Goal: Task Accomplishment & Management: Complete application form

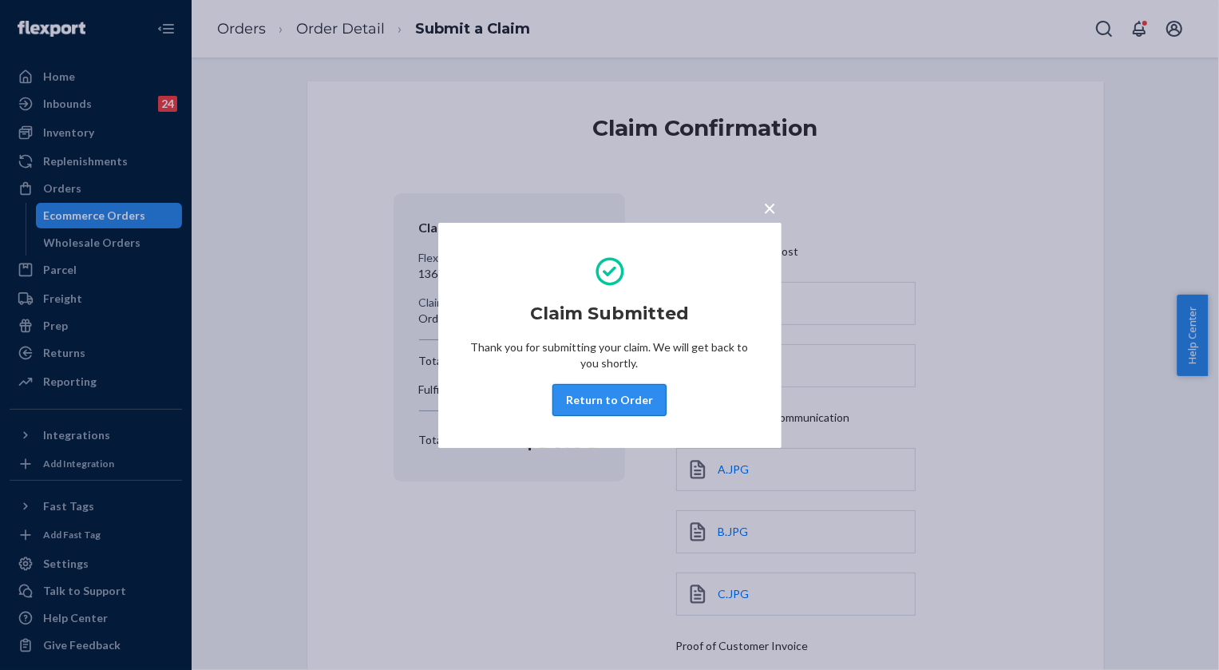
scroll to position [218, 0]
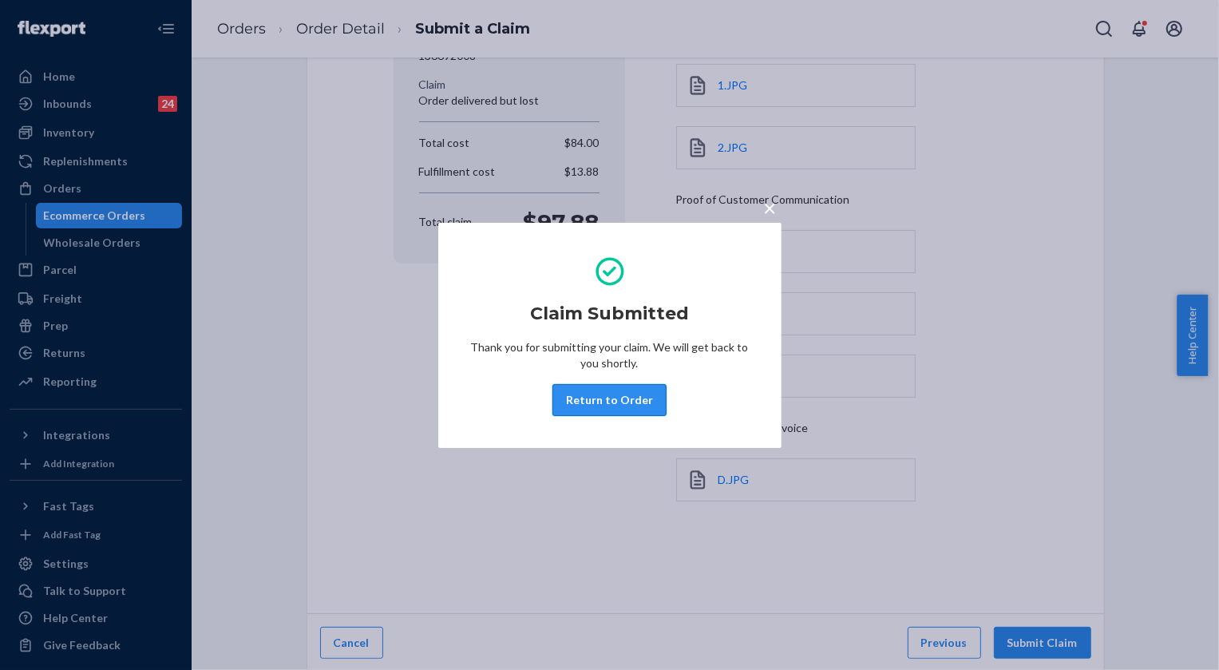
click at [599, 405] on button "Return to Order" at bounding box center [609, 400] width 114 height 32
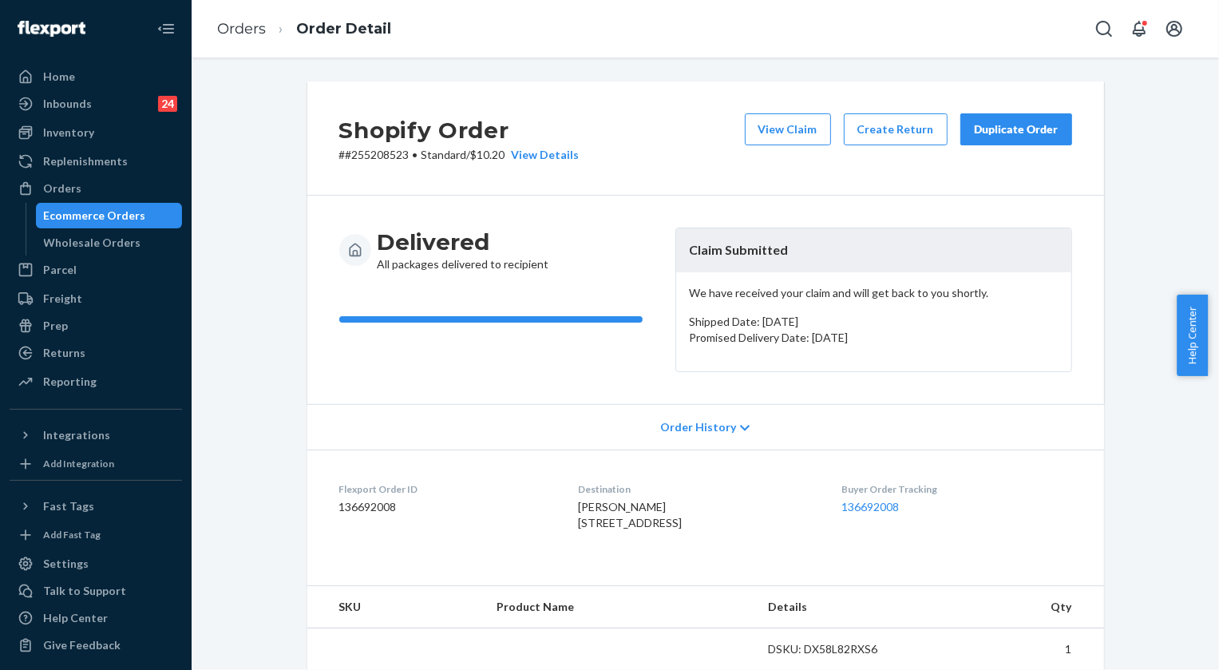
click at [251, 19] on li "Orders" at bounding box center [241, 29] width 49 height 21
click at [253, 23] on link "Orders" at bounding box center [241, 29] width 49 height 18
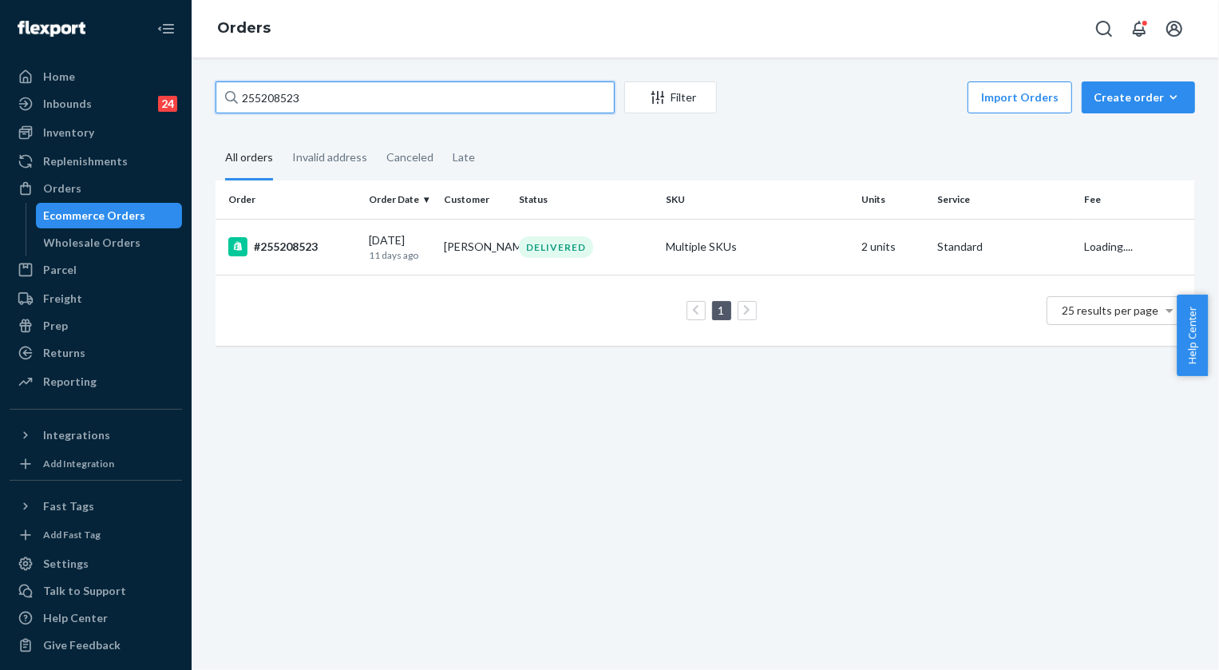
click at [362, 109] on input "255208523" at bounding box center [414, 97] width 399 height 32
click at [360, 108] on input "255208523" at bounding box center [414, 97] width 399 height 32
paste input "174600"
type input "255174600"
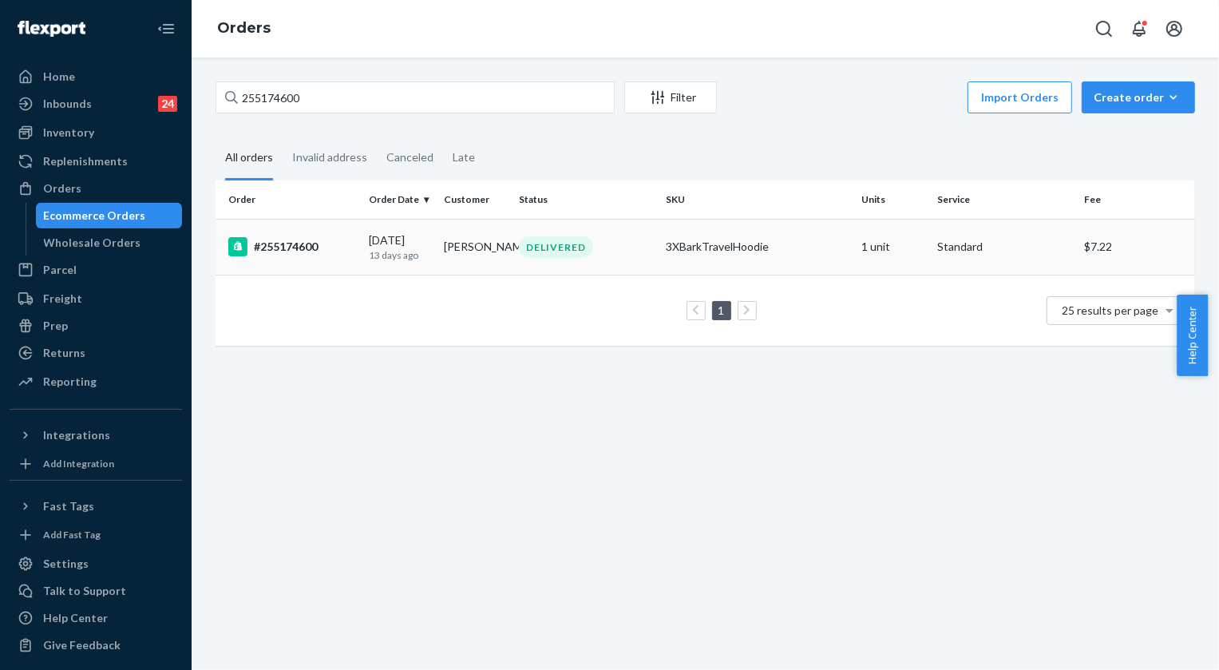
click at [543, 254] on div "DELIVERED" at bounding box center [556, 247] width 74 height 22
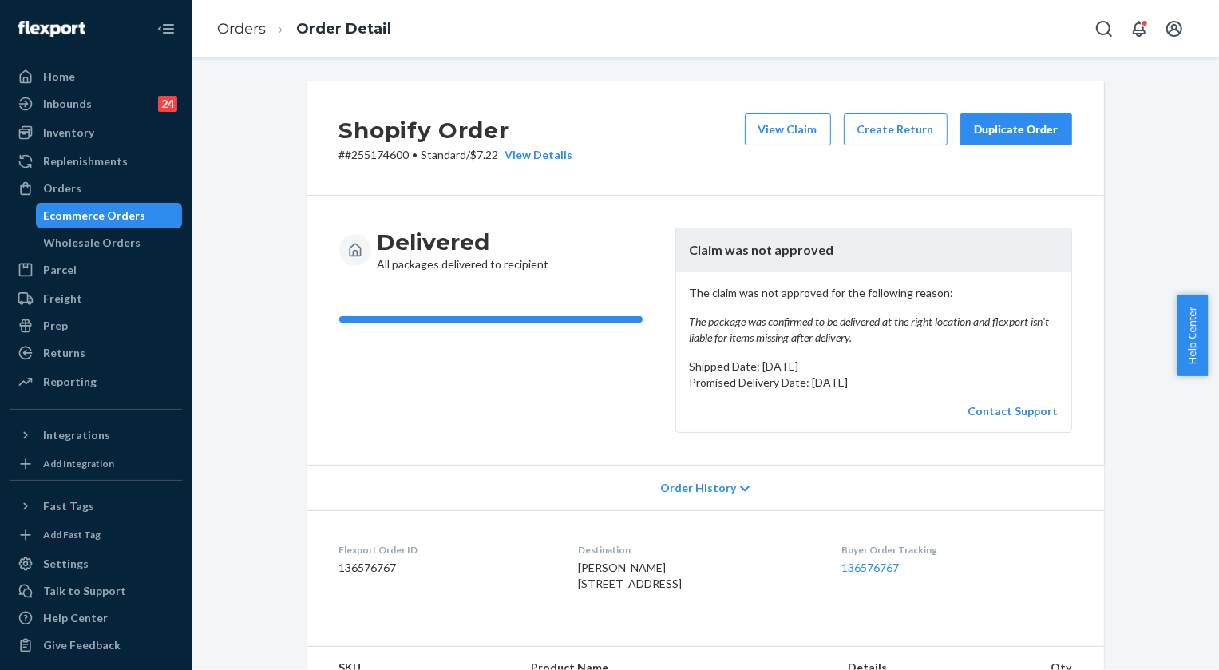
click at [397, 153] on p "# #255174600 • Standard / $7.22 View Details" at bounding box center [456, 155] width 234 height 16
copy p "255174600"
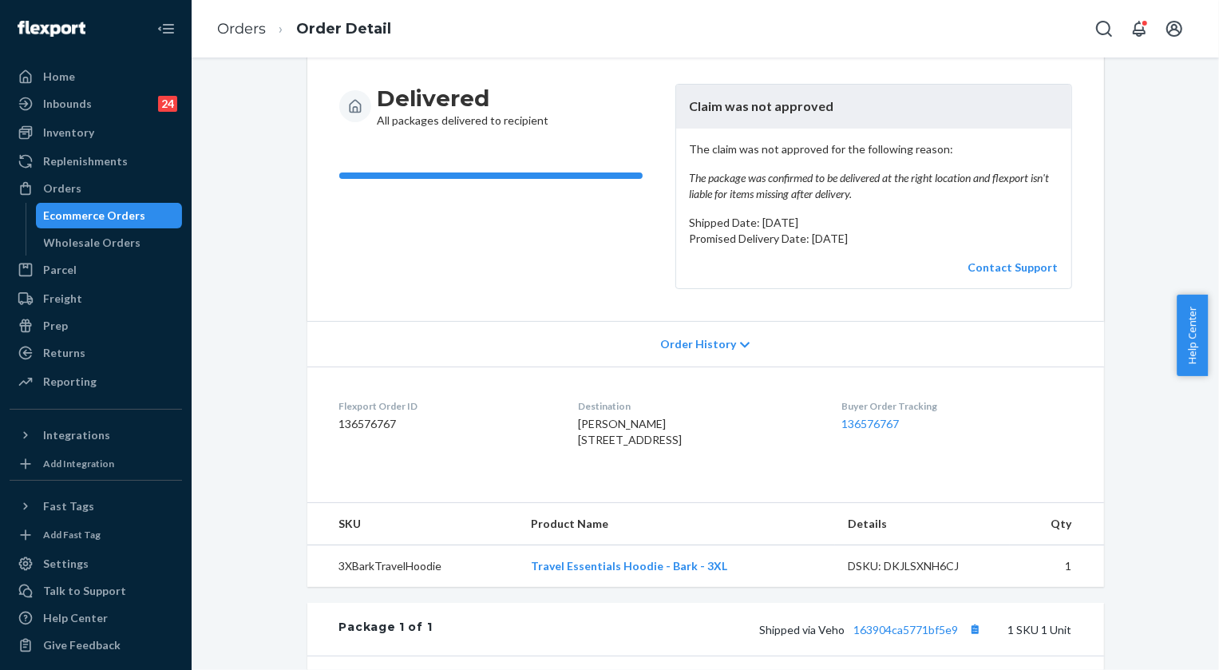
scroll to position [144, 0]
click at [876, 420] on link "136576767" at bounding box center [869, 423] width 57 height 14
click at [240, 24] on link "Orders" at bounding box center [241, 29] width 49 height 18
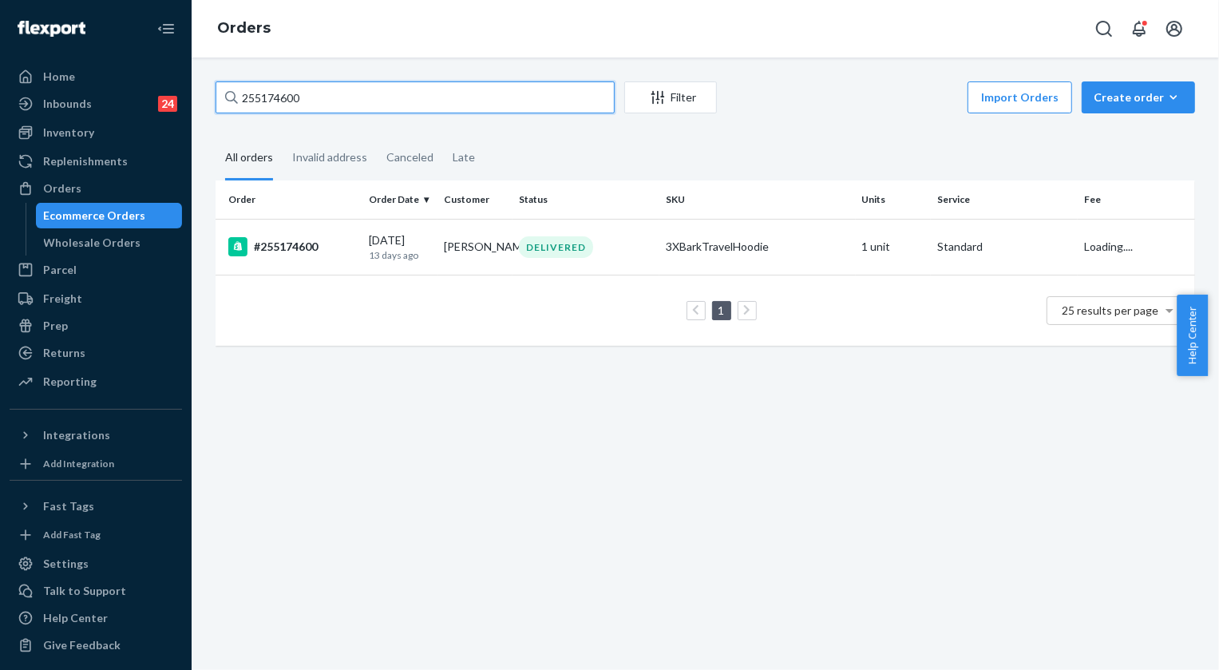
click at [315, 97] on input "255174600" at bounding box center [414, 97] width 399 height 32
paste input "4792795"
type input "254792795"
click at [532, 247] on div "DELIVERED" at bounding box center [556, 247] width 74 height 22
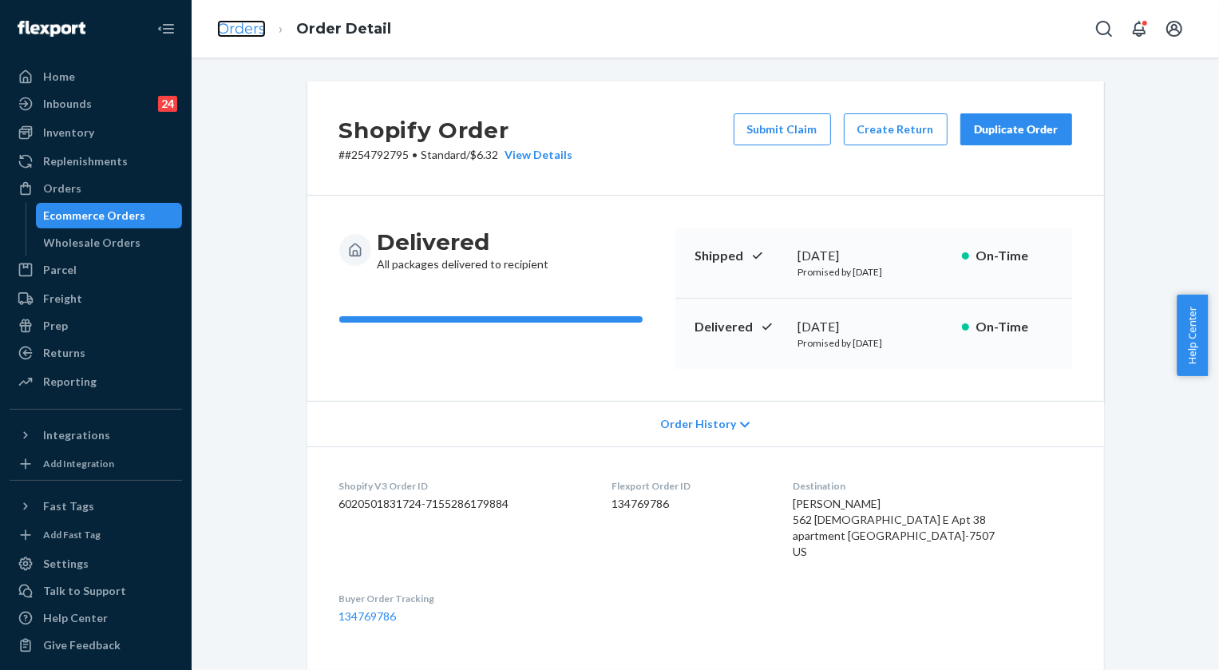
click at [247, 33] on link "Orders" at bounding box center [241, 29] width 49 height 18
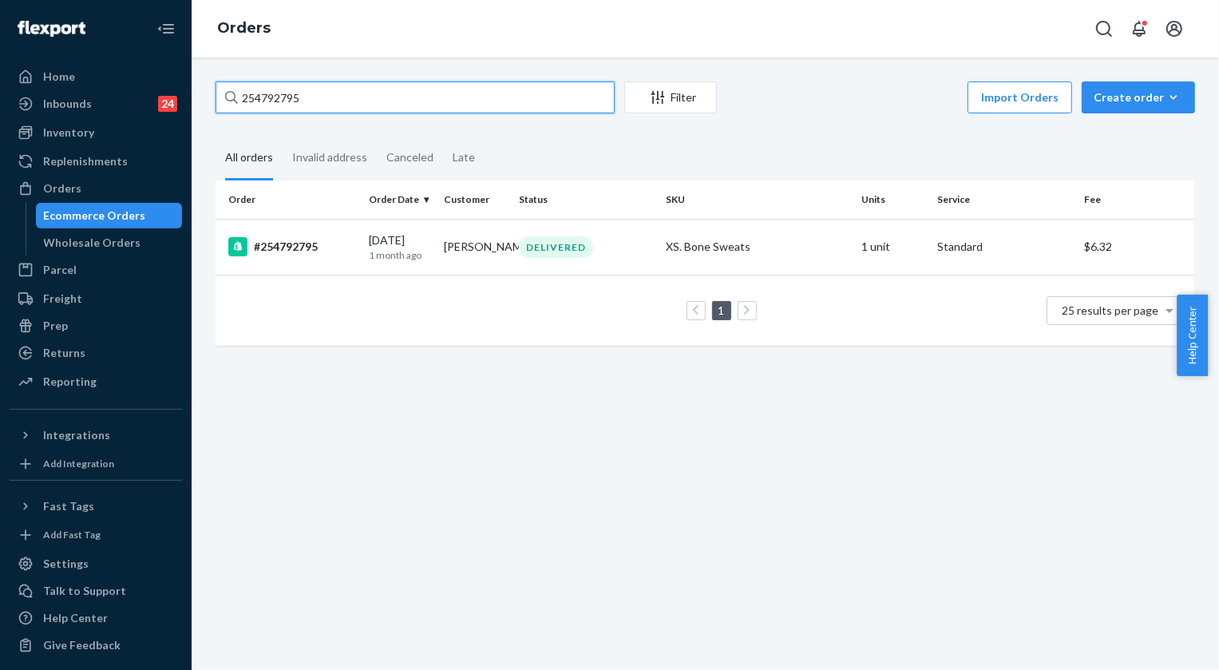
click at [501, 91] on input "254792795" at bounding box center [414, 97] width 399 height 32
paste input "516"
type input "254792516"
click at [557, 247] on div "DELIVERED" at bounding box center [556, 247] width 74 height 22
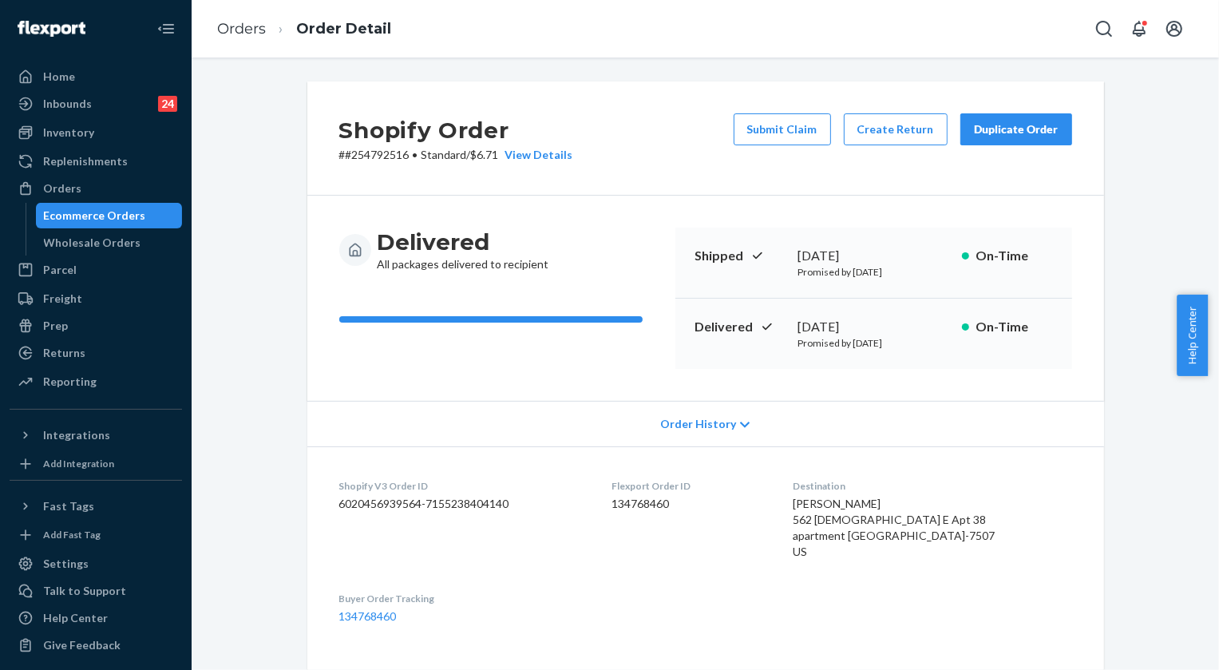
drag, startPoint x: 788, startPoint y: 329, endPoint x: 846, endPoint y: 326, distance: 58.3
click at [846, 326] on div "Delivered [DATE] Promised by [DATE] On-Time" at bounding box center [873, 333] width 397 height 70
copy div "[DATE]"
click at [239, 35] on link "Orders" at bounding box center [241, 29] width 49 height 18
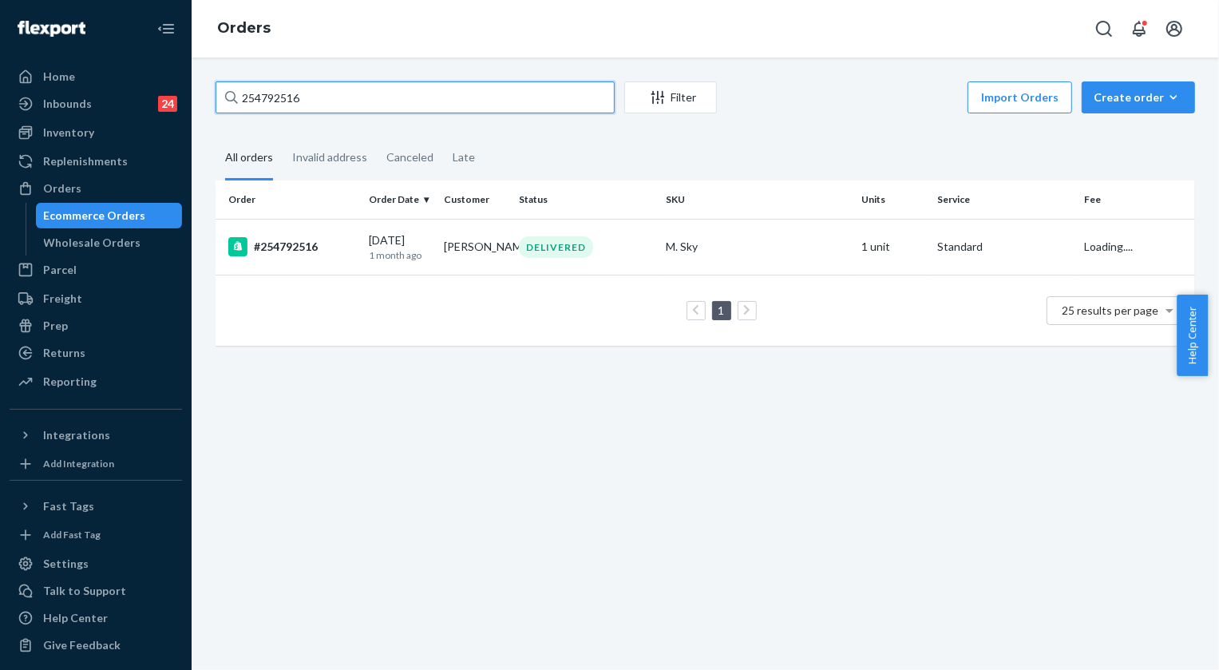
click at [259, 100] on input "254792516" at bounding box center [414, 97] width 399 height 32
paste input "658271"
type input "254658271"
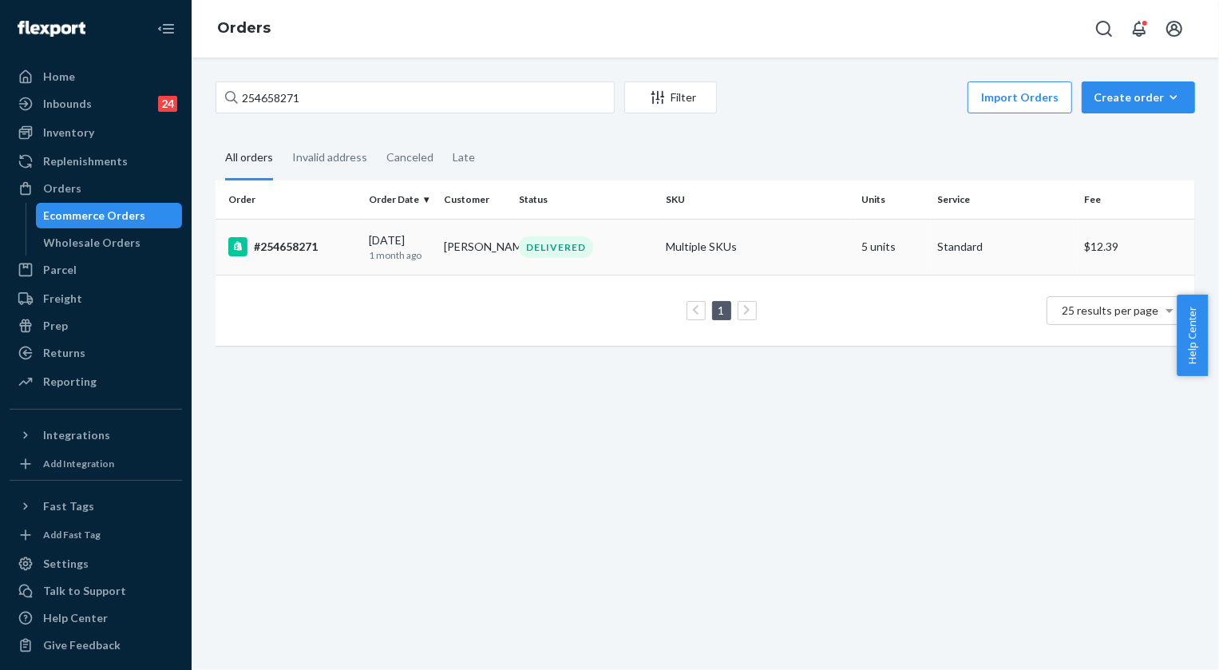
click at [571, 247] on div "DELIVERED" at bounding box center [556, 247] width 74 height 22
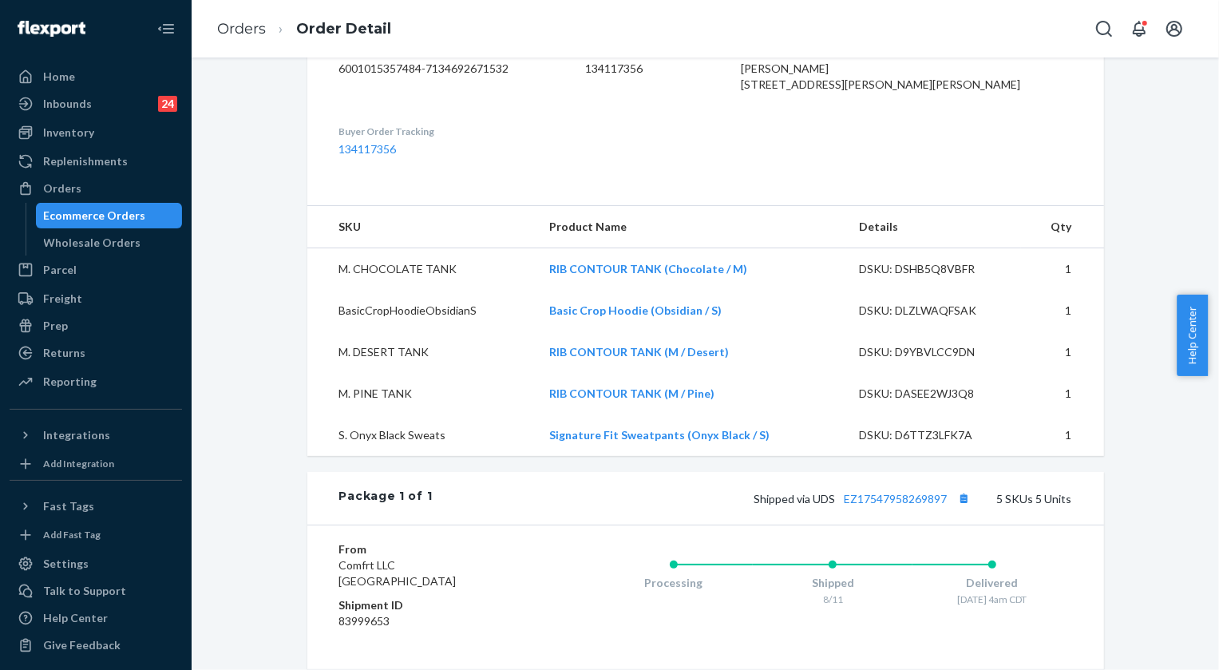
scroll to position [508, 0]
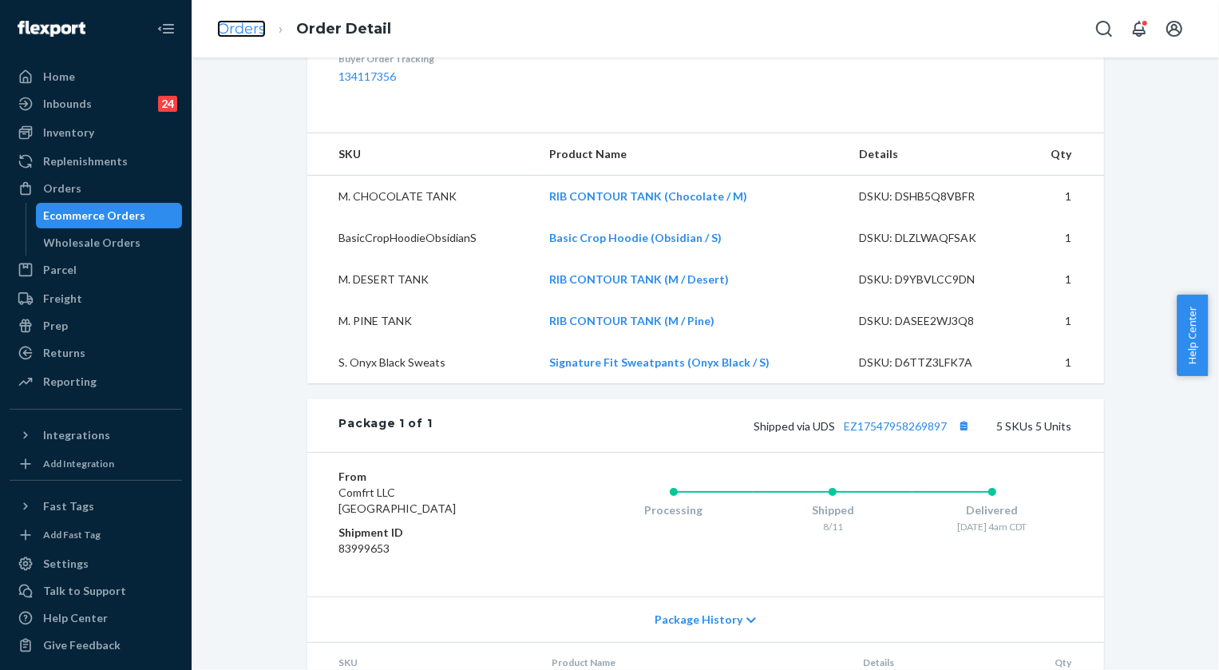
click at [235, 27] on link "Orders" at bounding box center [241, 29] width 49 height 18
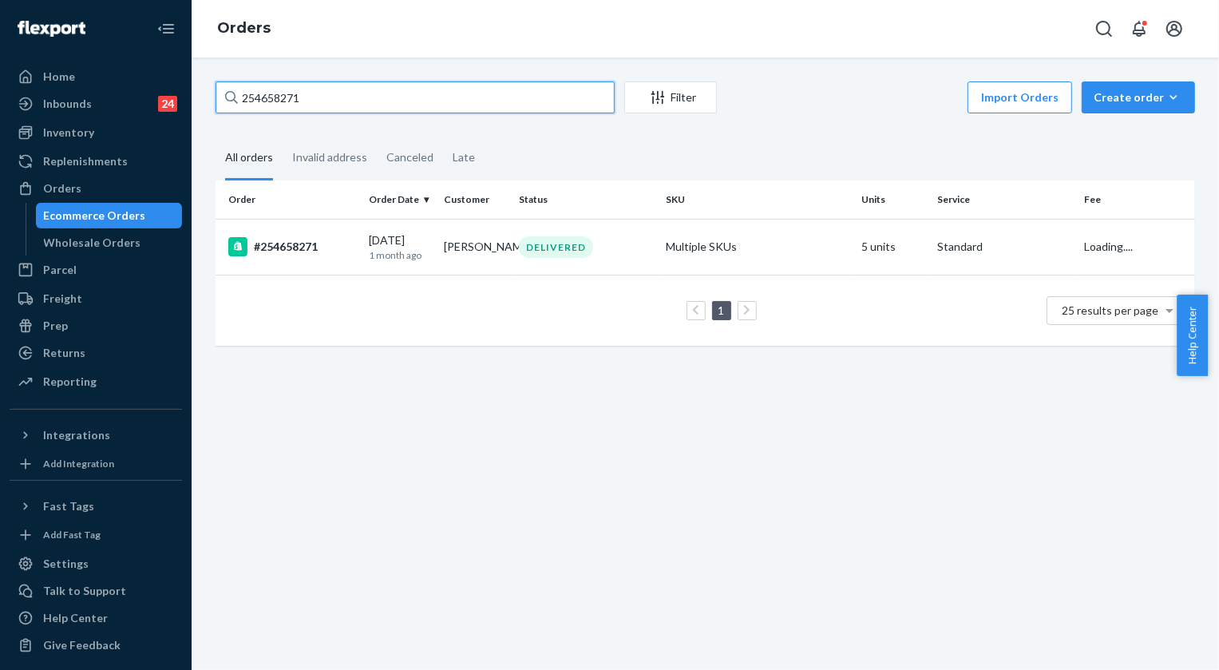
click at [351, 94] on input "254658271" at bounding box center [414, 97] width 399 height 32
paste input "5171908"
type input "255171908"
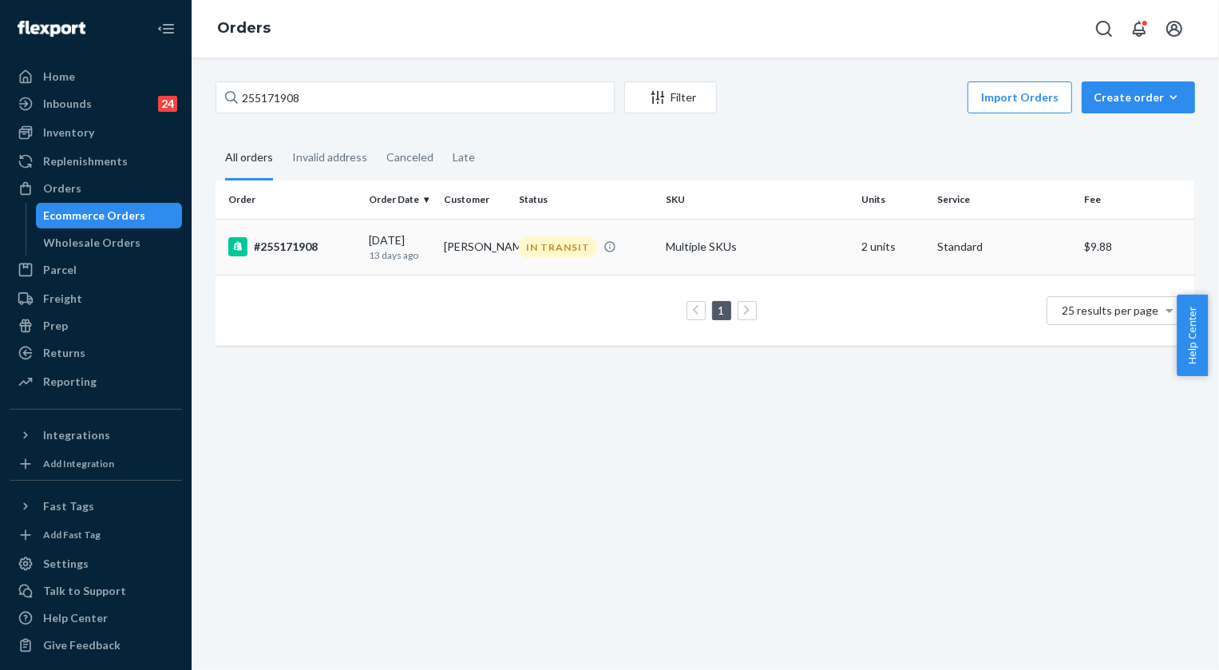
click at [556, 235] on td "IN TRANSIT" at bounding box center [585, 247] width 147 height 56
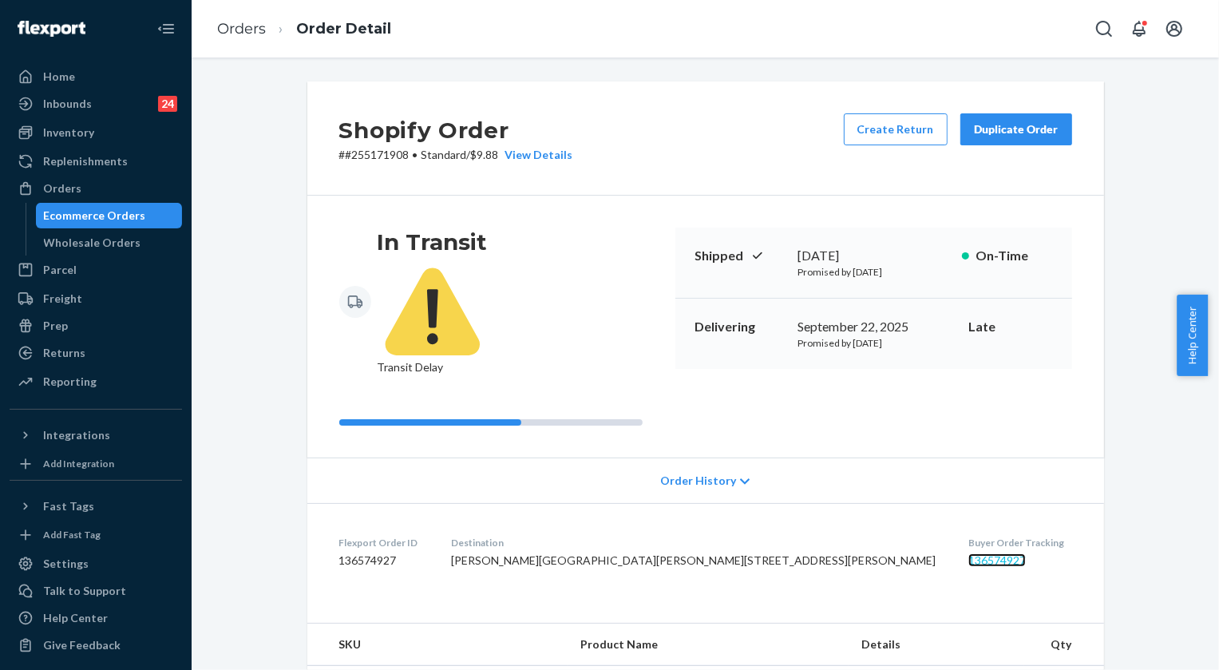
click at [968, 553] on link "136574927" at bounding box center [996, 560] width 57 height 14
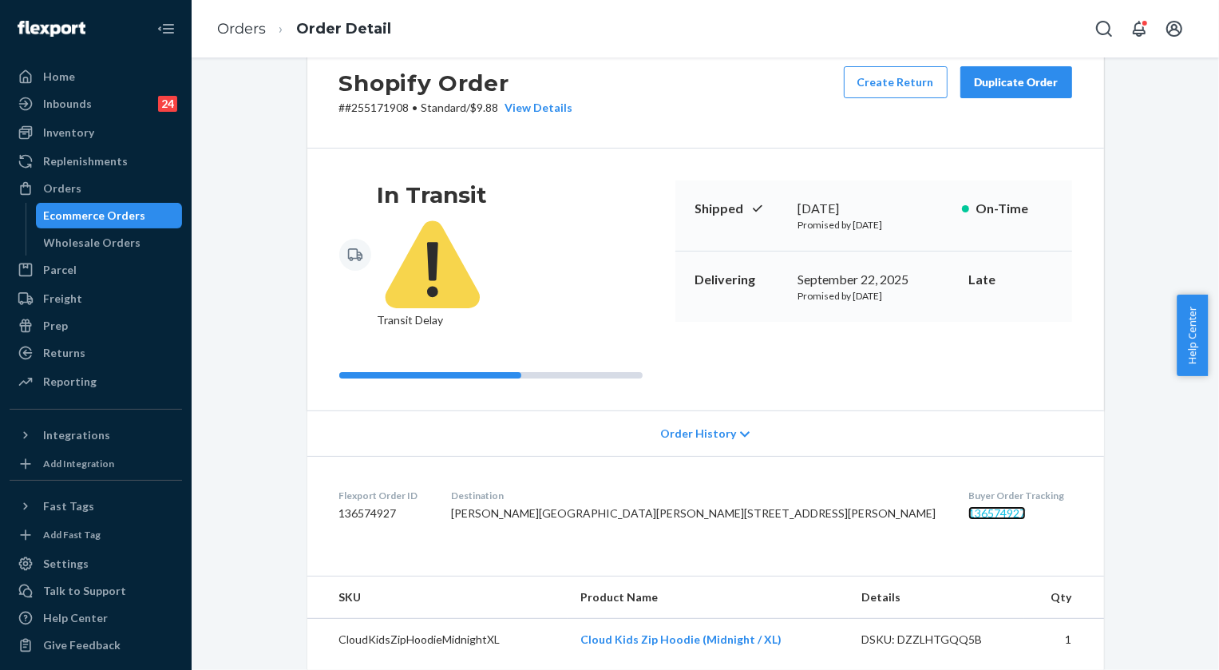
scroll to position [72, 0]
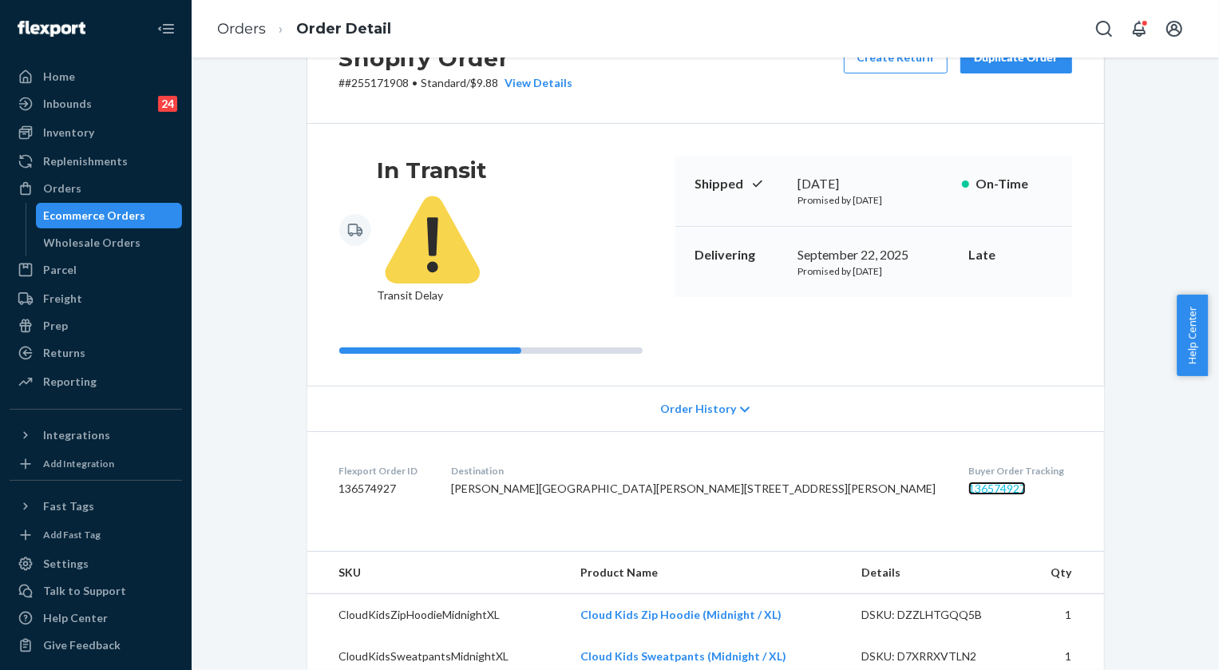
click at [968, 481] on link "136574927" at bounding box center [996, 488] width 57 height 14
click at [247, 24] on link "Orders" at bounding box center [241, 29] width 49 height 18
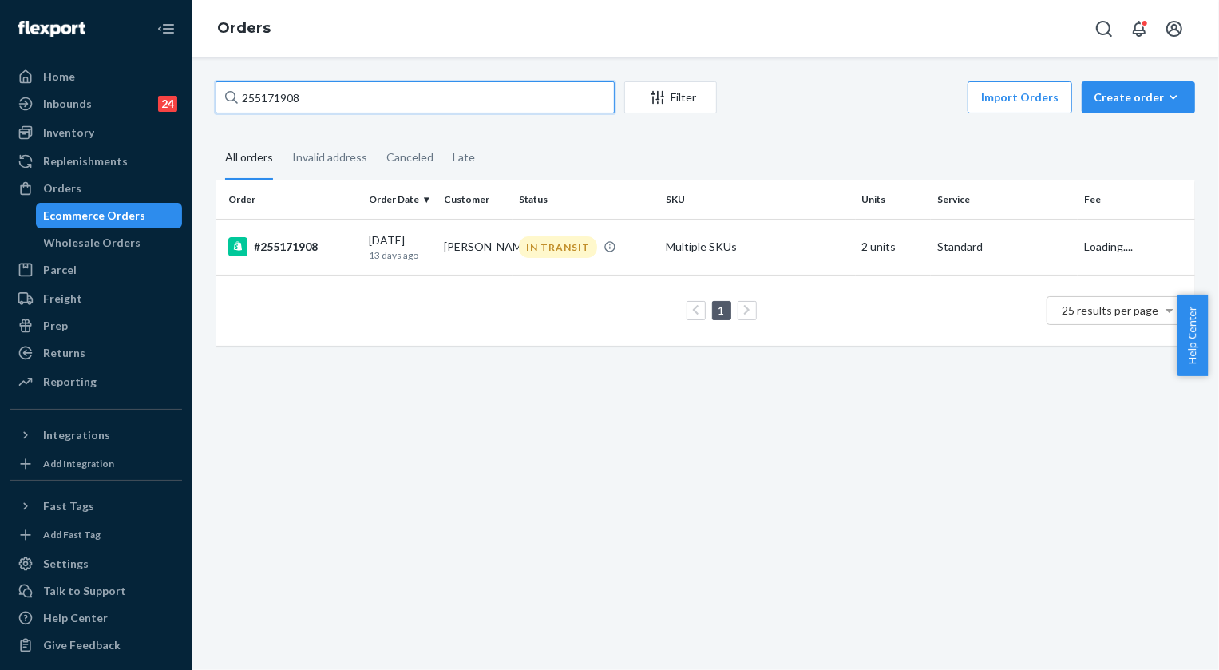
click at [330, 89] on input "255171908" at bounding box center [414, 97] width 399 height 32
paste input "267930"
type input "255267930"
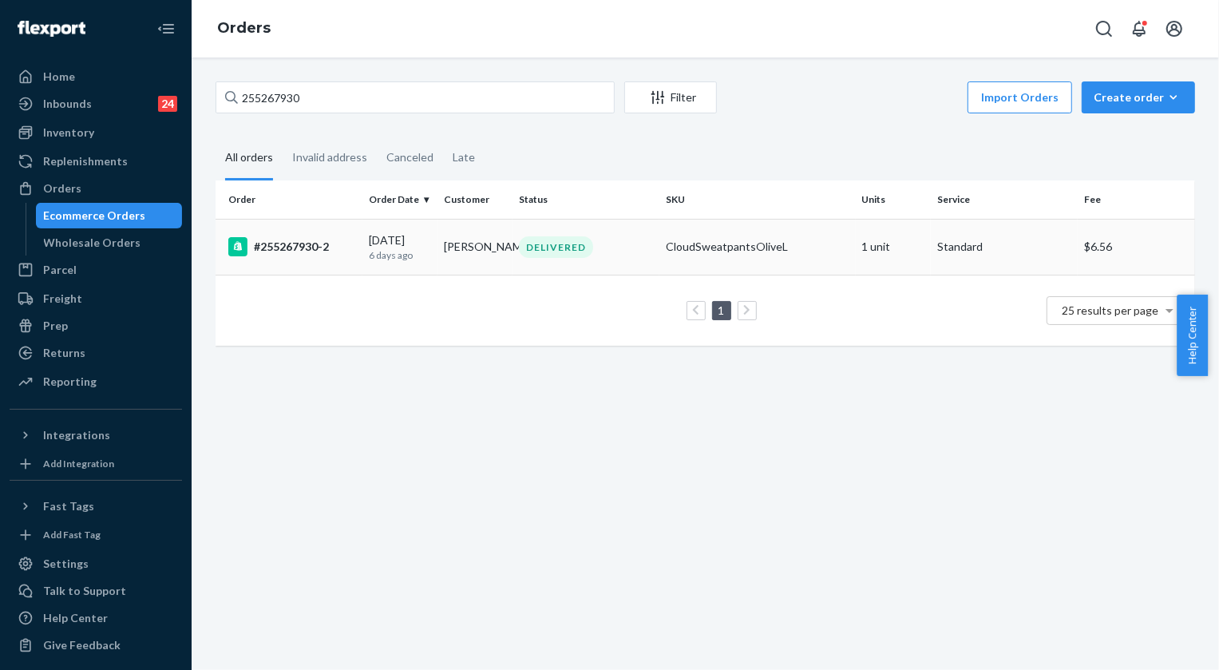
click at [571, 246] on div "DELIVERED" at bounding box center [556, 247] width 74 height 22
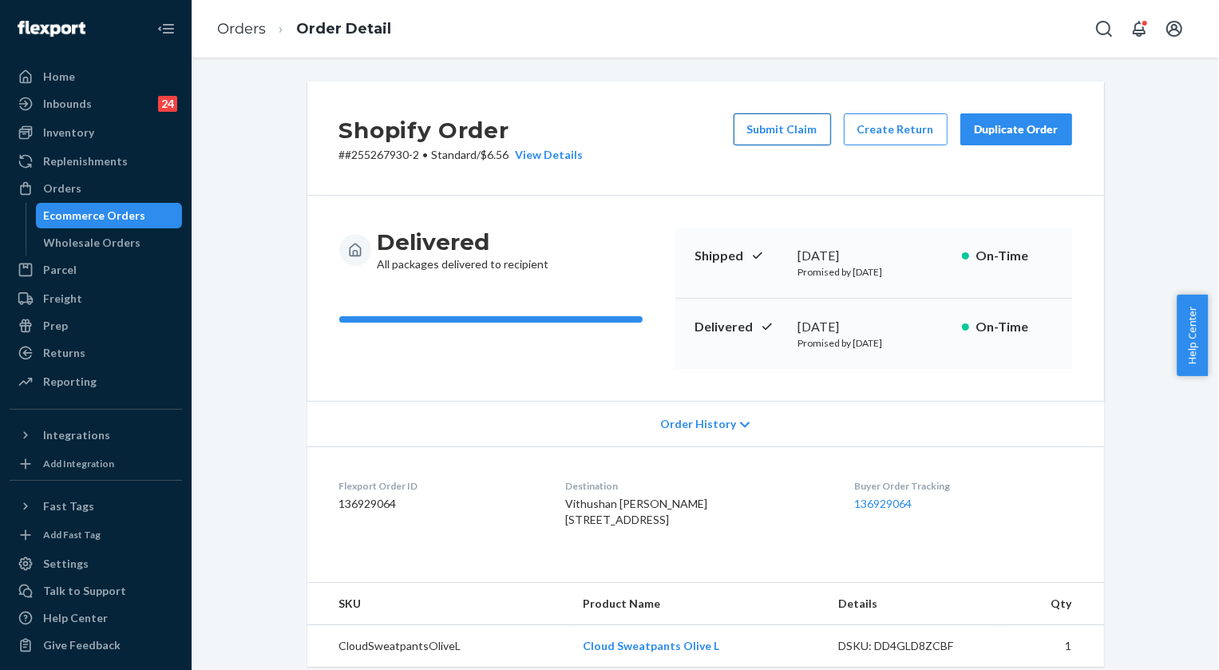
click at [766, 131] on button "Submit Claim" at bounding box center [781, 129] width 97 height 32
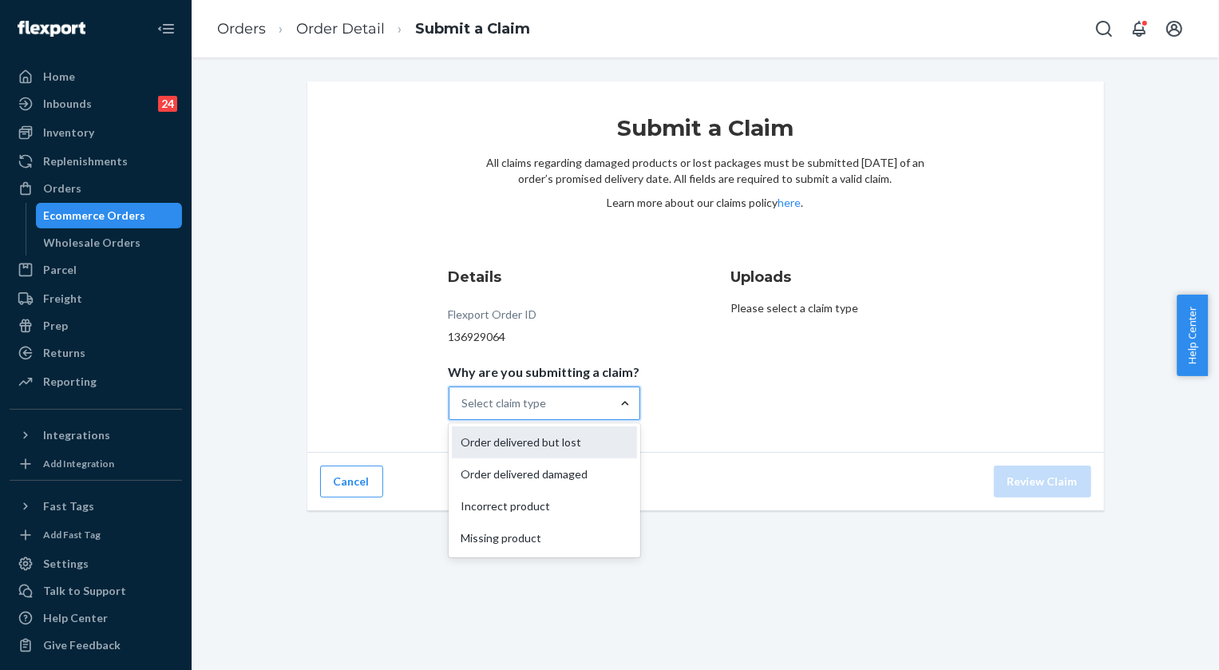
click at [575, 441] on div "Order delivered but lost" at bounding box center [544, 442] width 185 height 32
click at [464, 411] on input "Why are you submitting a claim? option Order delivered but lost focused, 1 of 4…" at bounding box center [463, 403] width 2 height 16
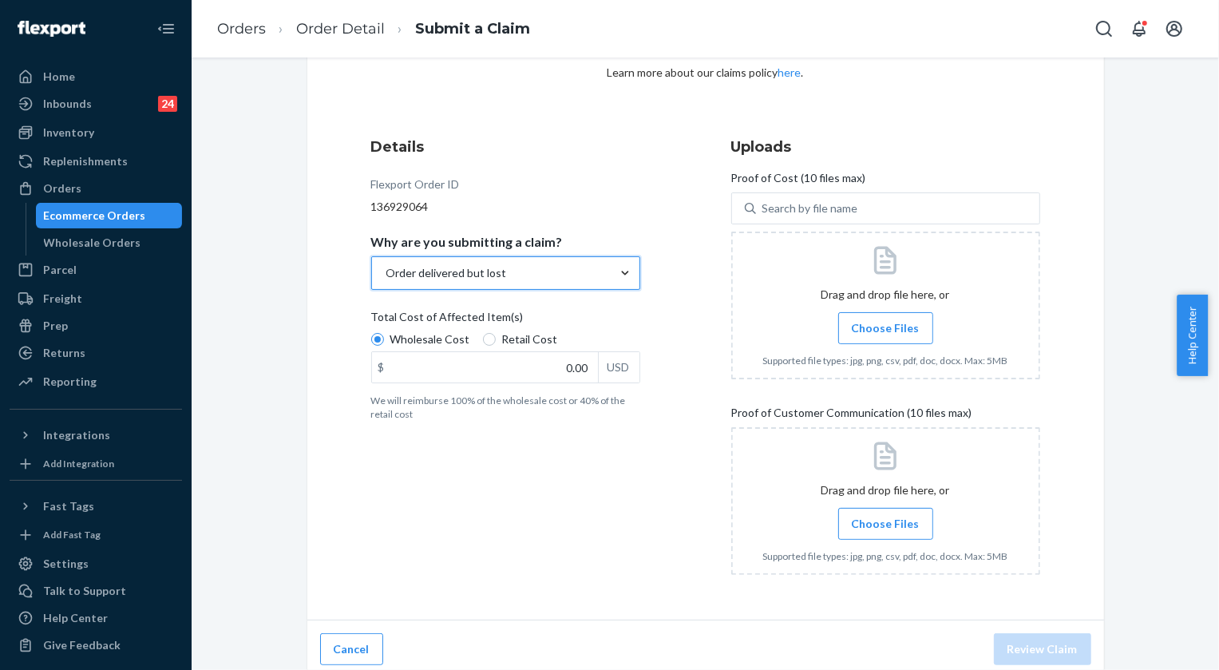
scroll to position [138, 0]
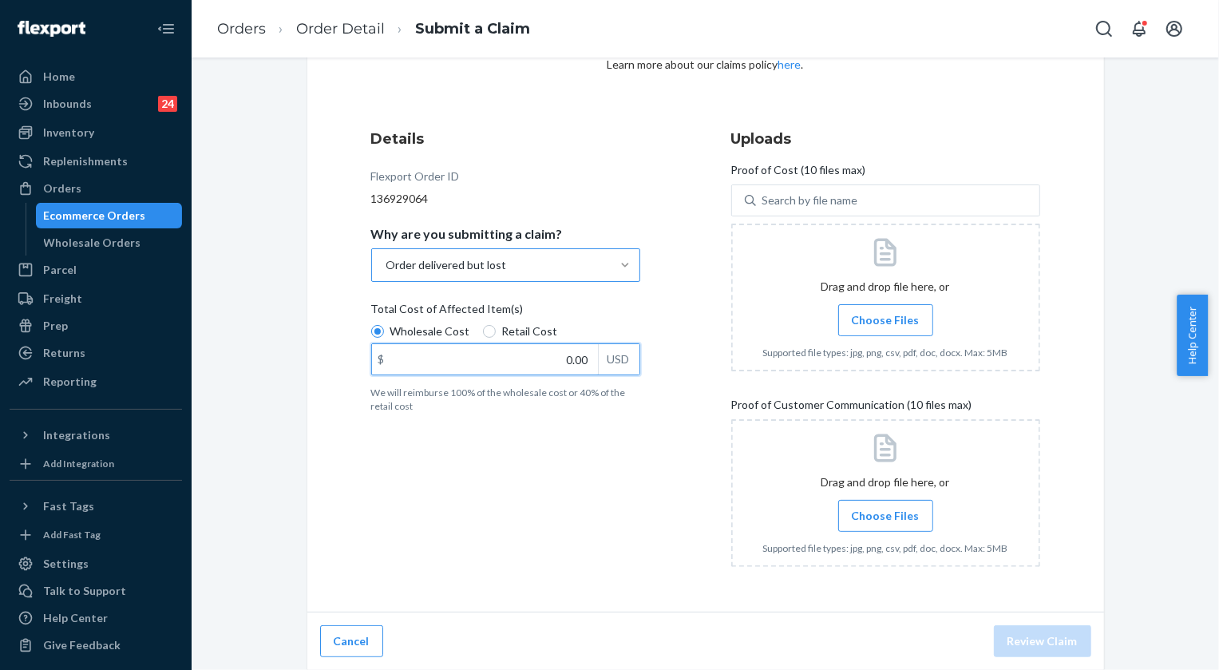
click at [576, 362] on input "0.00" at bounding box center [485, 359] width 226 height 30
click at [575, 362] on input "0.00" at bounding box center [485, 359] width 226 height 30
type input "32.00"
click at [864, 325] on span "Choose Files" at bounding box center [886, 320] width 68 height 16
click at [885, 325] on input "Choose Files" at bounding box center [885, 320] width 1 height 18
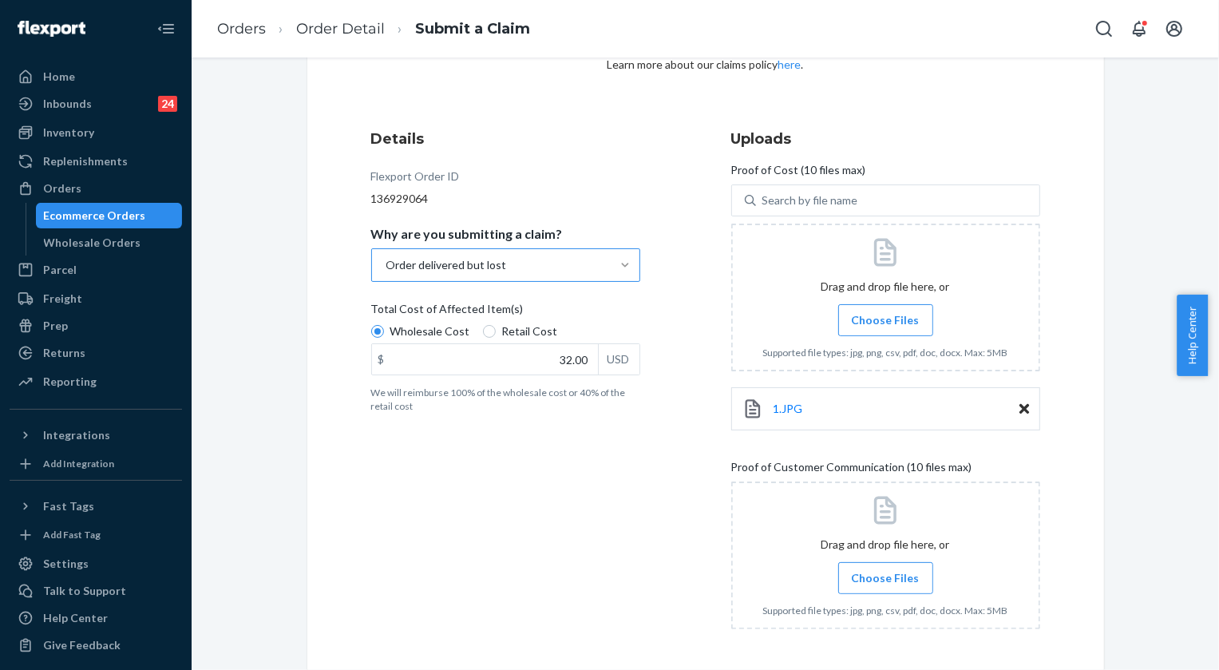
click at [906, 563] on label "Choose Files" at bounding box center [885, 578] width 95 height 32
click at [886, 569] on input "Choose Files" at bounding box center [885, 578] width 1 height 18
click at [870, 585] on label "Choose Files" at bounding box center [885, 578] width 95 height 32
click at [885, 585] on input "Choose Files" at bounding box center [885, 578] width 1 height 18
click at [880, 574] on span "Choose Files" at bounding box center [886, 578] width 68 height 16
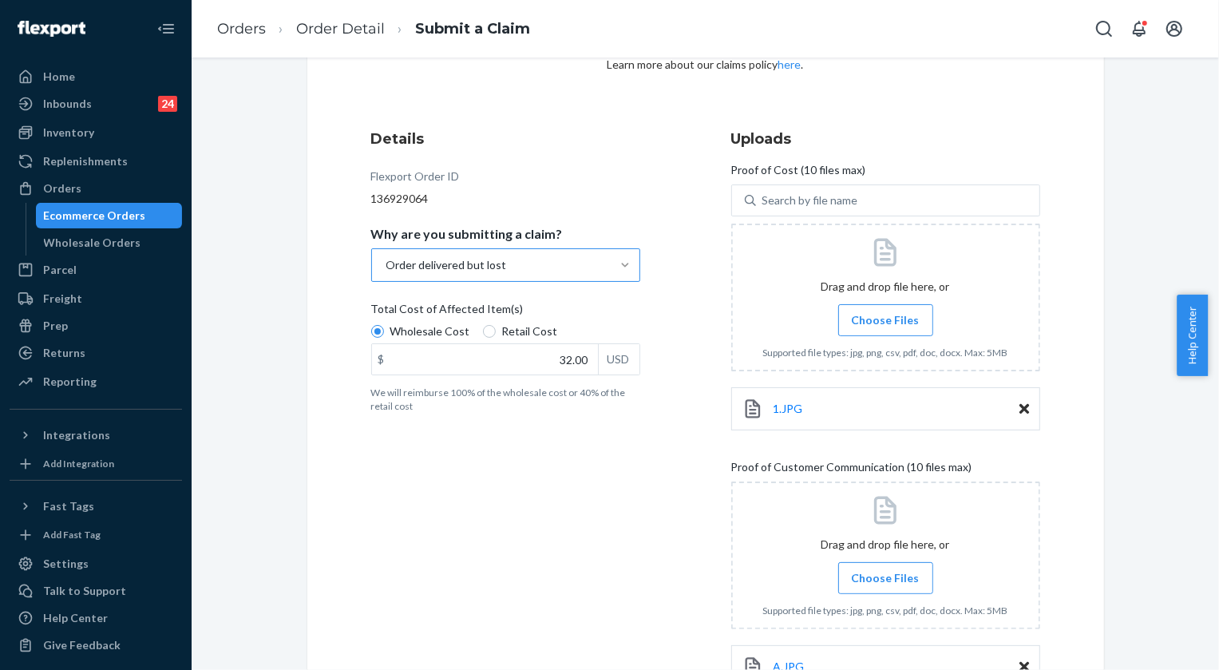
click at [885, 574] on input "Choose Files" at bounding box center [885, 578] width 1 height 18
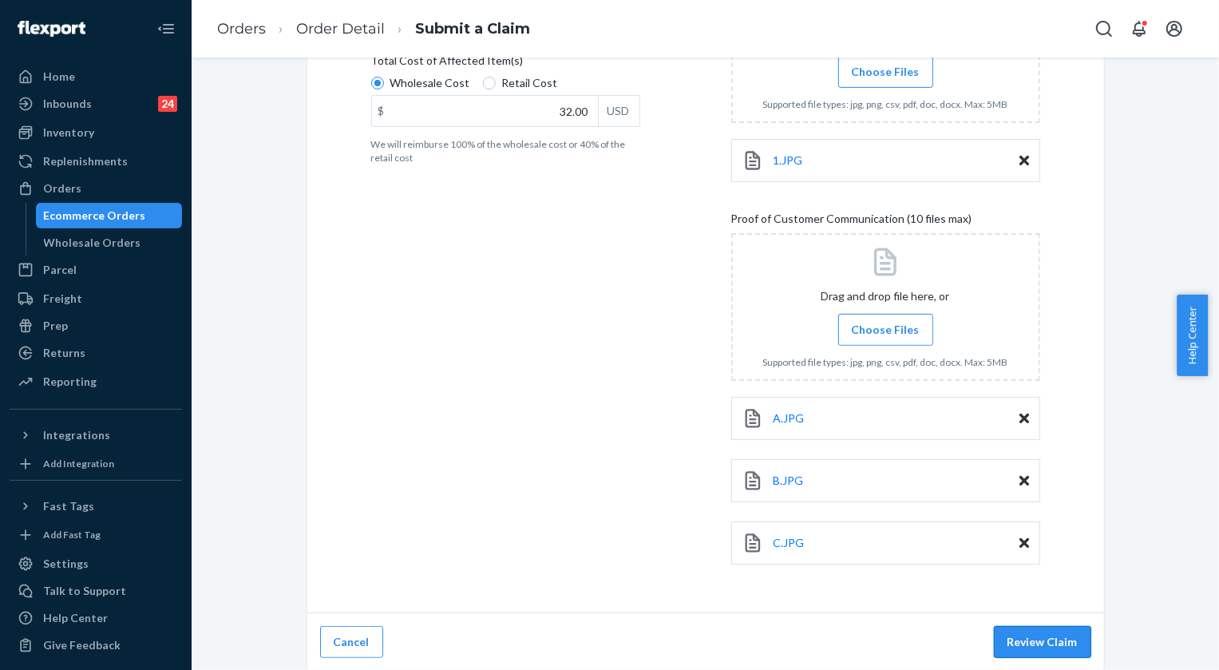
click at [1045, 646] on button "Review Claim" at bounding box center [1042, 642] width 97 height 32
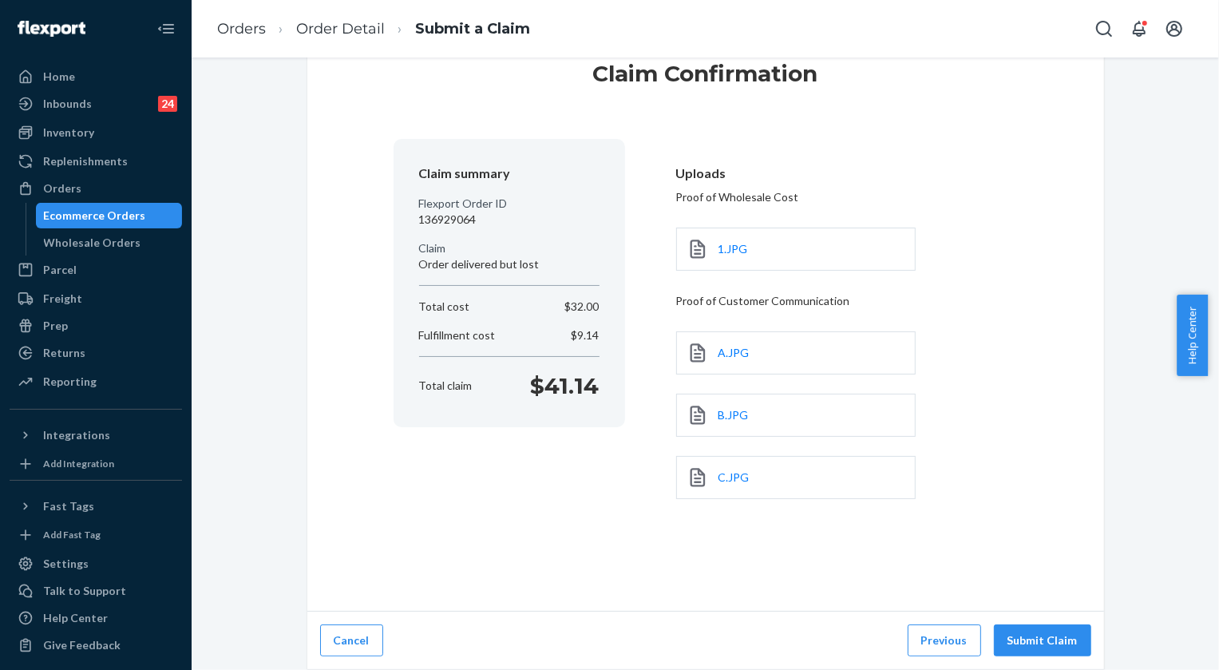
scroll to position [53, 0]
click at [1062, 634] on button "Submit Claim" at bounding box center [1042, 642] width 97 height 32
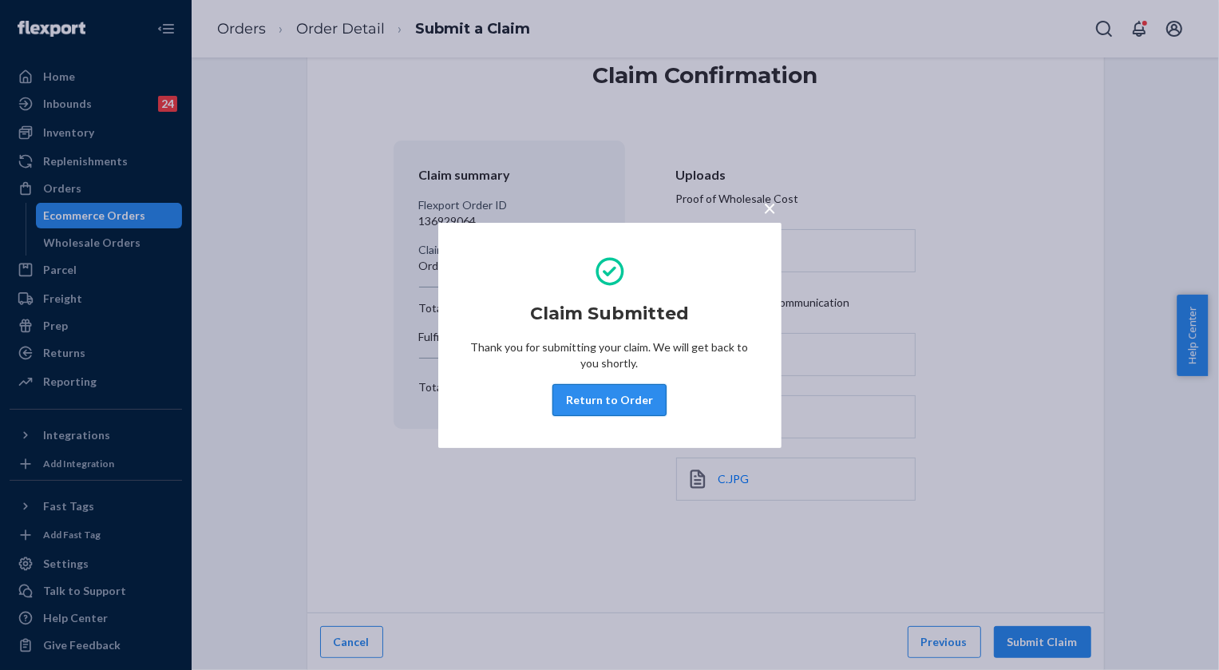
click at [634, 400] on button "Return to Order" at bounding box center [609, 400] width 114 height 32
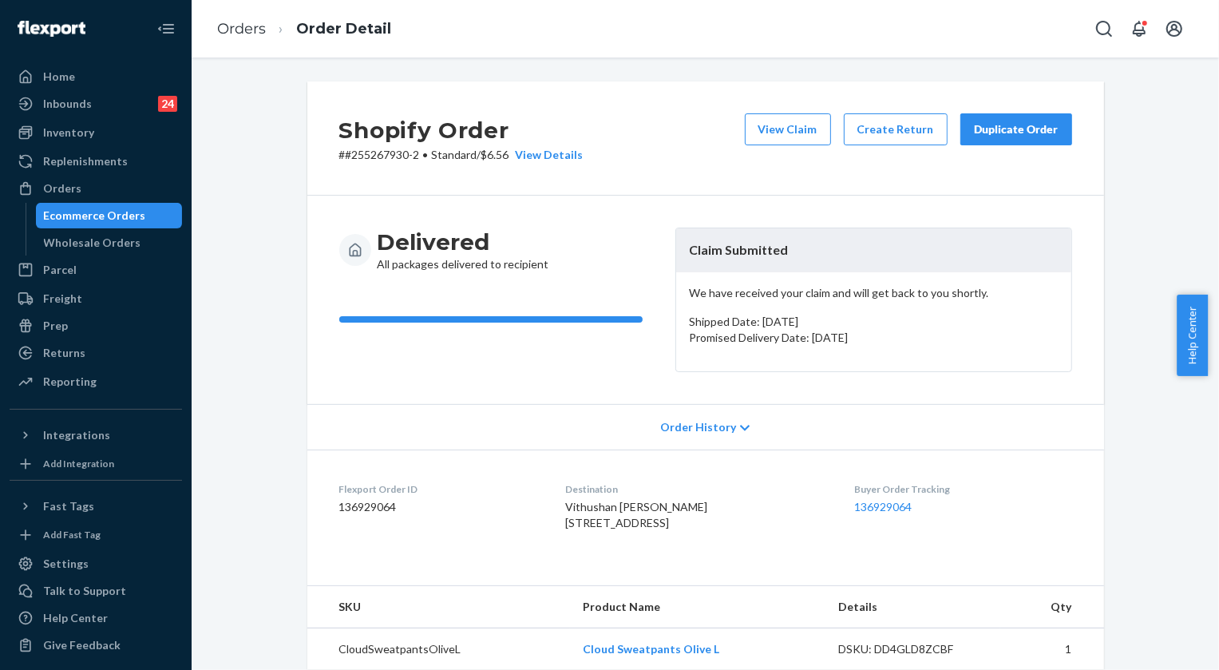
click at [372, 150] on p "# #255267930-2 • Standard / $6.56 View Details" at bounding box center [461, 155] width 244 height 16
copy p "255267930"
